Goal: Transaction & Acquisition: Download file/media

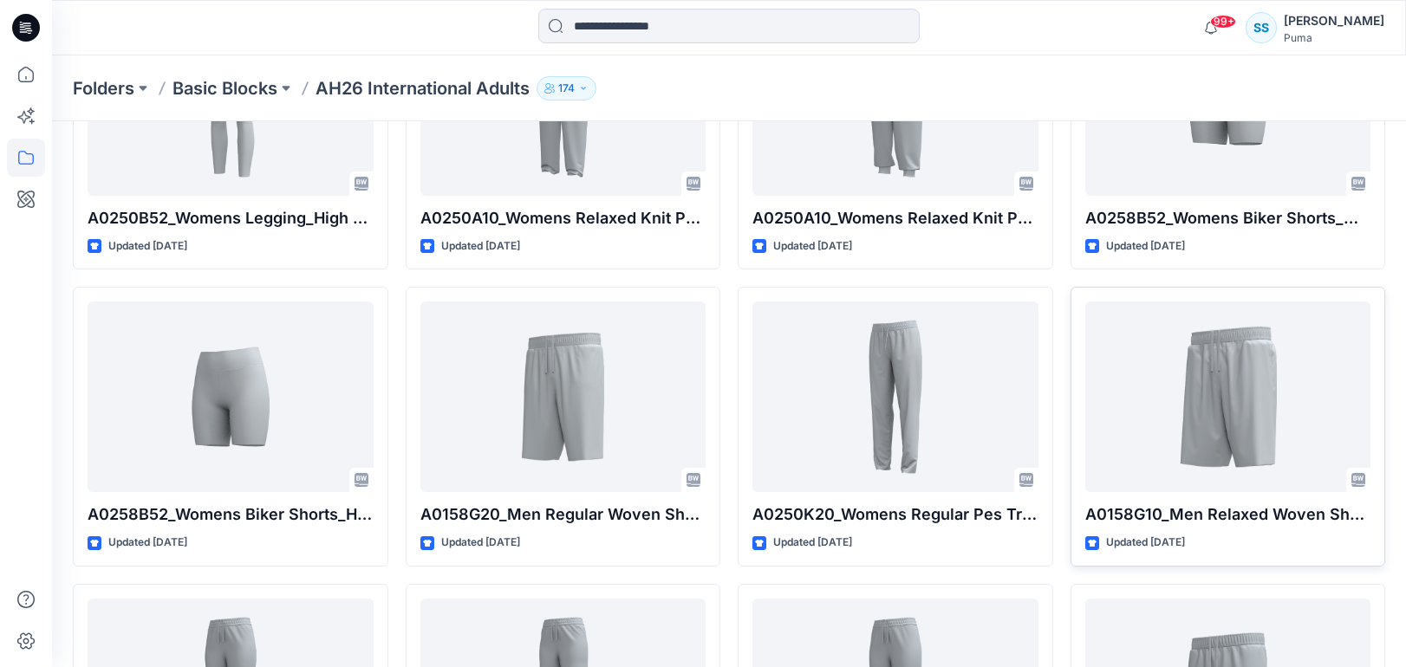
scroll to position [2759, 0]
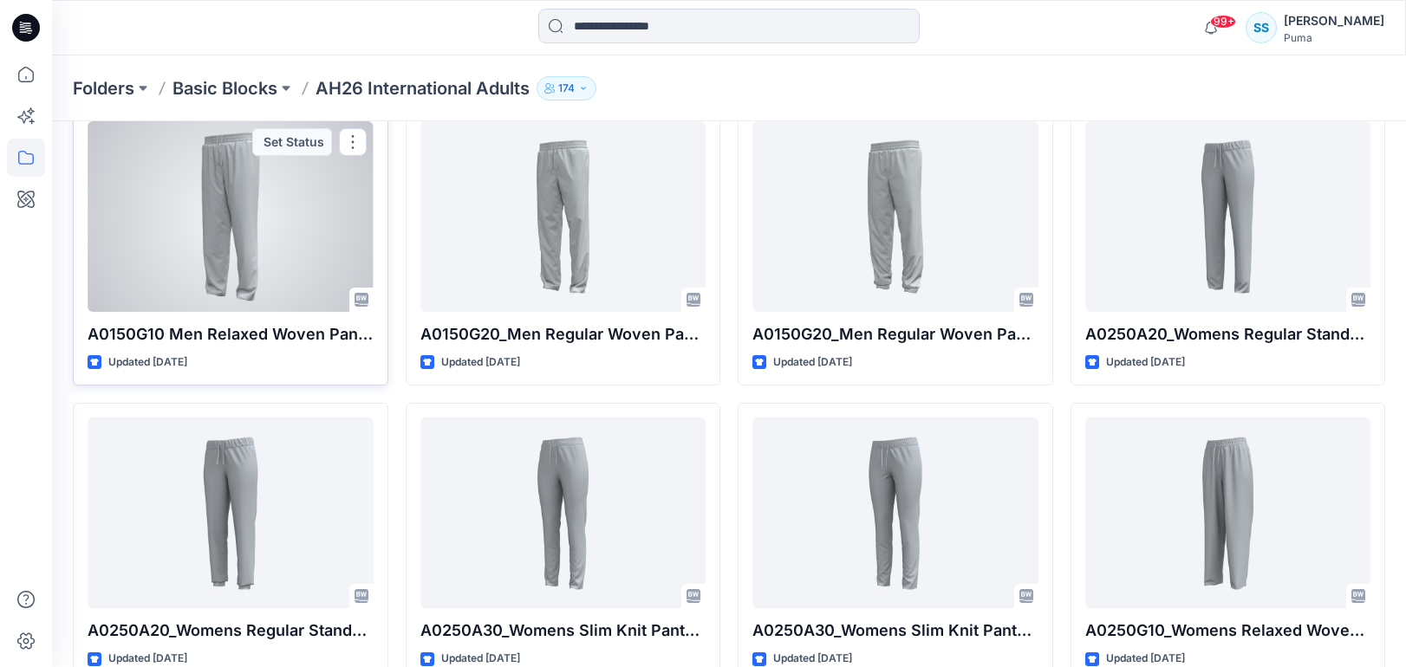
click at [152, 254] on div at bounding box center [231, 216] width 286 height 191
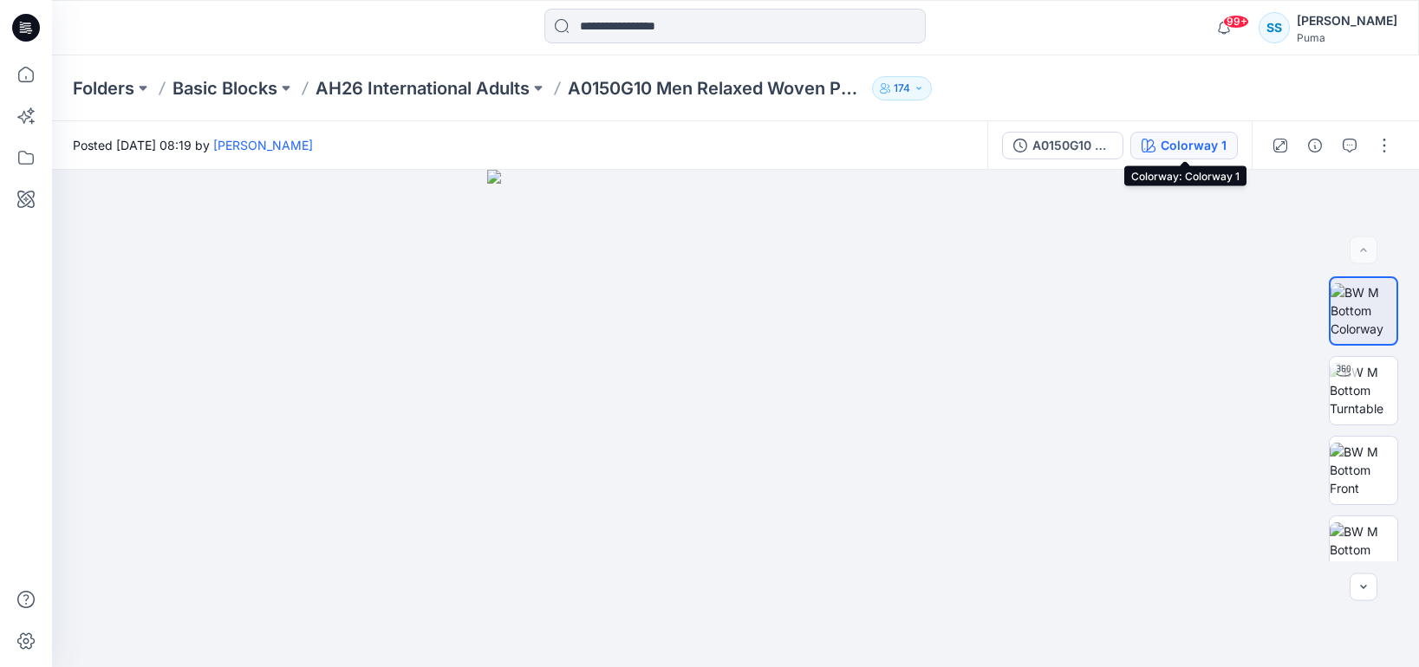
click at [1183, 140] on div "Colorway 1" at bounding box center [1193, 145] width 66 height 19
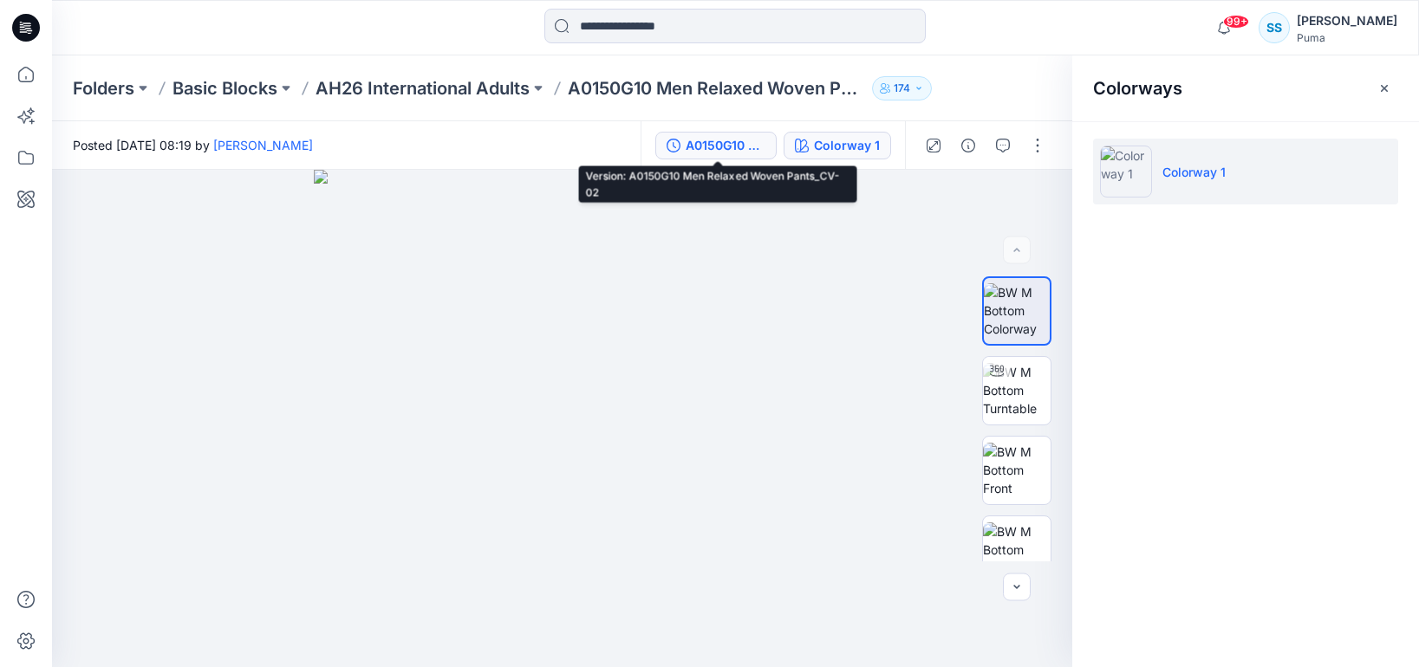
click at [754, 140] on div "A0150G10 Men Relaxed Woven Pants_CV-02" at bounding box center [725, 145] width 80 height 19
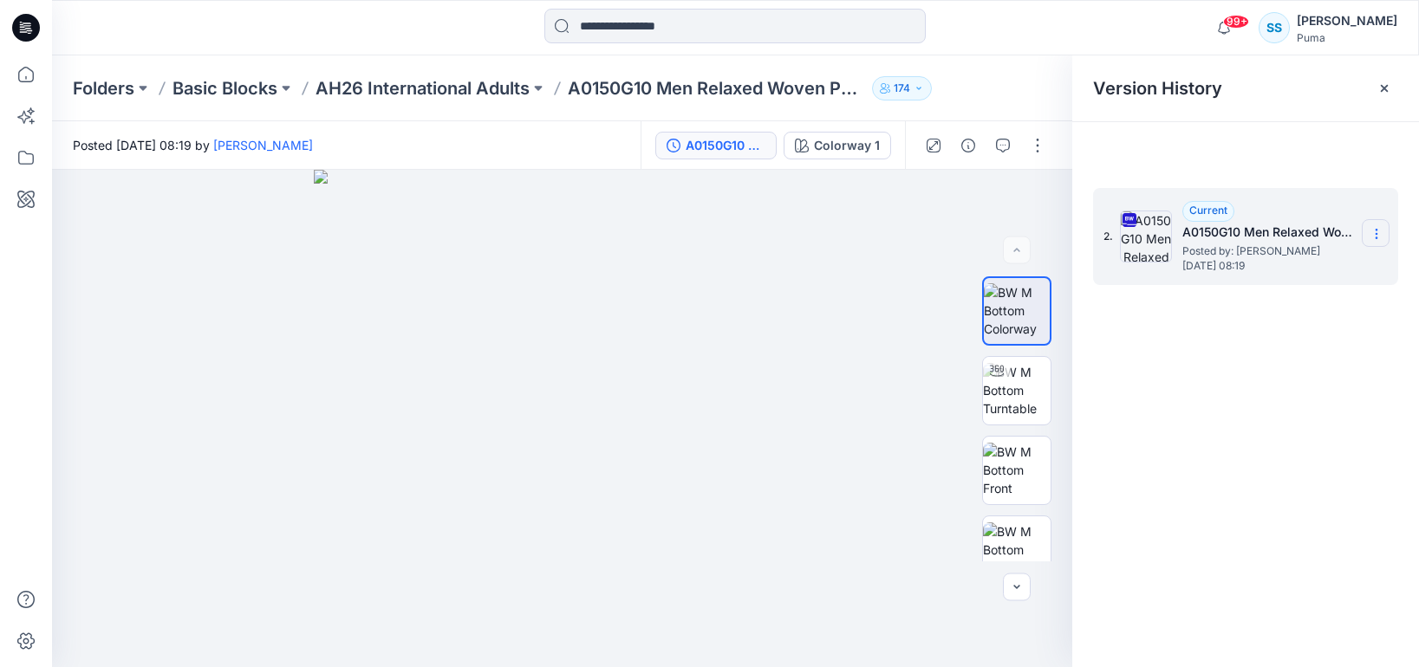
click at [1374, 237] on icon at bounding box center [1376, 234] width 14 height 14
click at [1295, 276] on span "Download Source BW File" at bounding box center [1289, 267] width 146 height 21
drag, startPoint x: 660, startPoint y: 86, endPoint x: 884, endPoint y: 102, distance: 224.2
click at [884, 102] on div "Folders Basic Blocks AH26 International Adults A0150G10 Men Relaxed Woven Pants…" at bounding box center [735, 88] width 1367 height 66
copy div "Men Relaxed Woven Pants_CV-02 174"
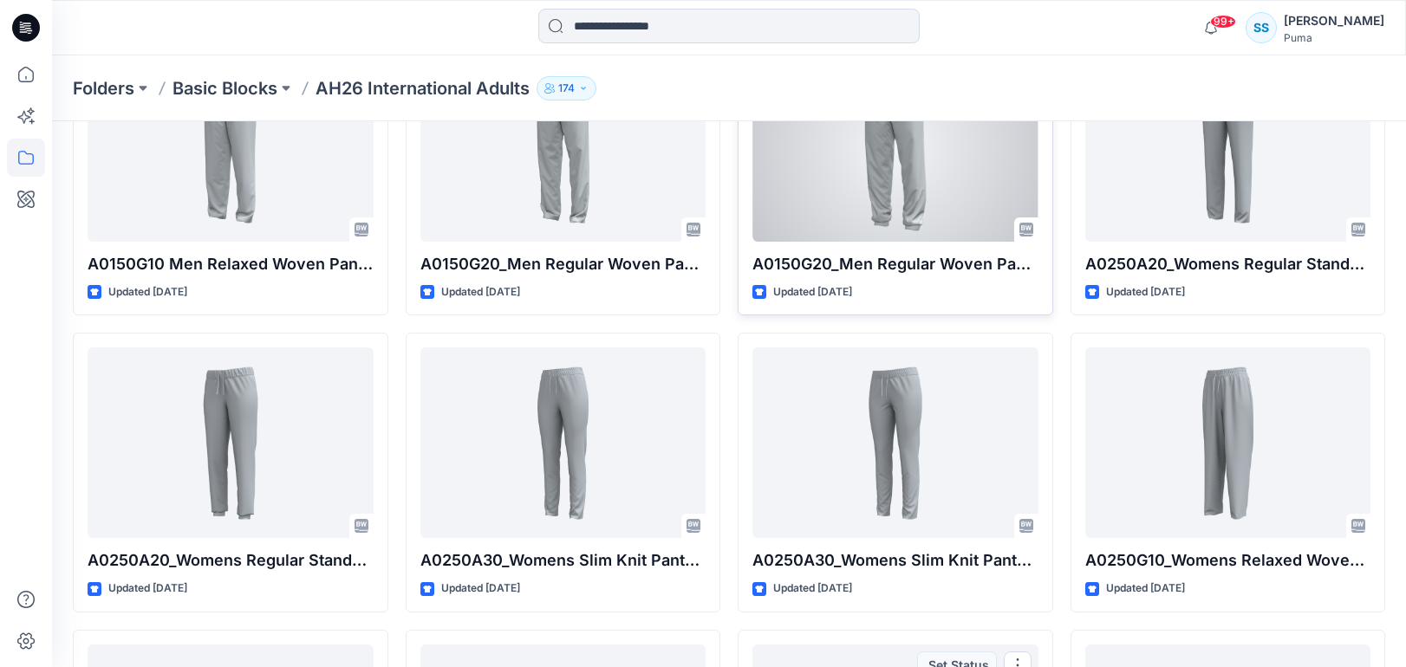
scroll to position [2827, 0]
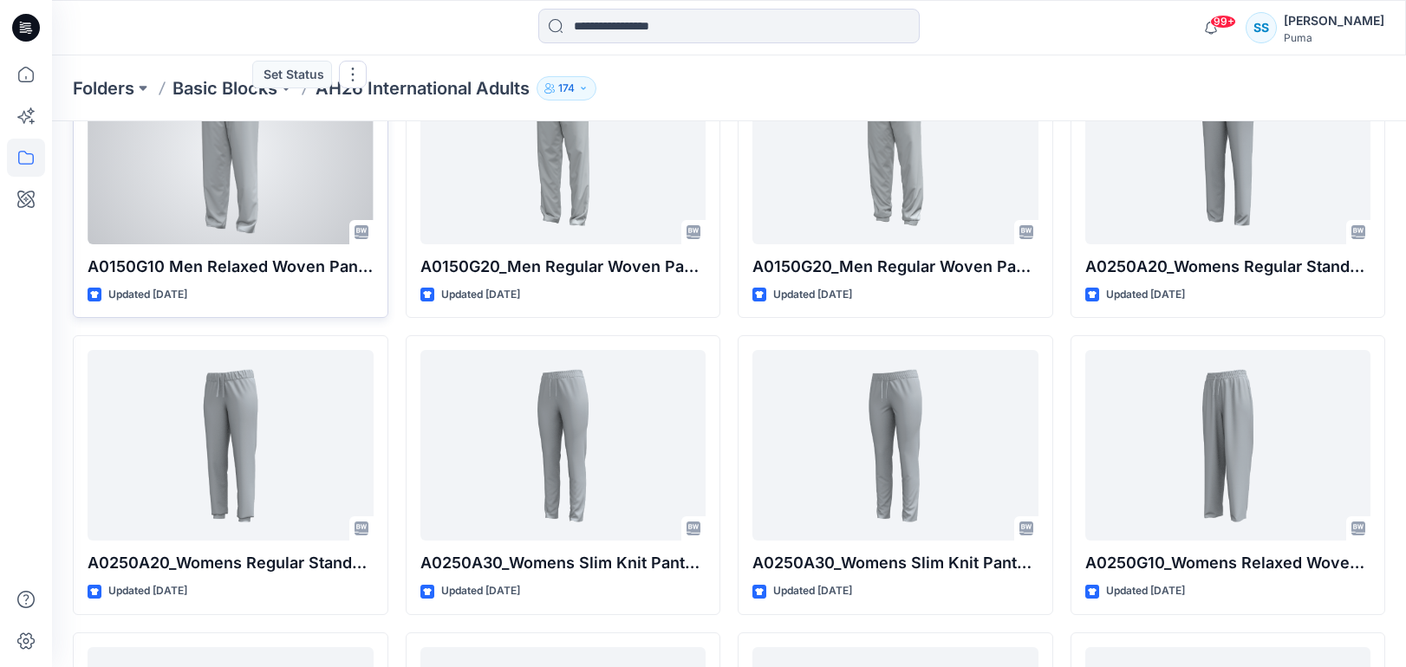
click at [217, 202] on div at bounding box center [231, 149] width 286 height 191
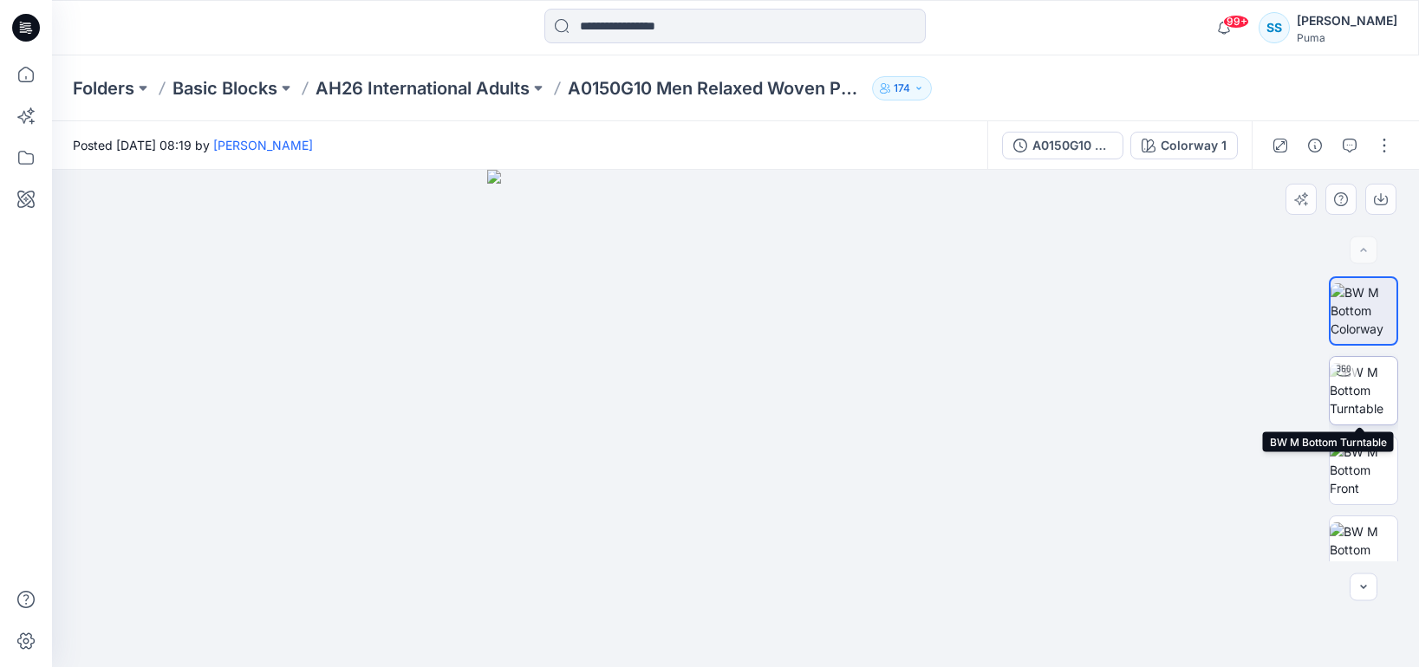
click at [1355, 387] on img at bounding box center [1363, 390] width 68 height 55
